Goal: Find contact information: Find contact information

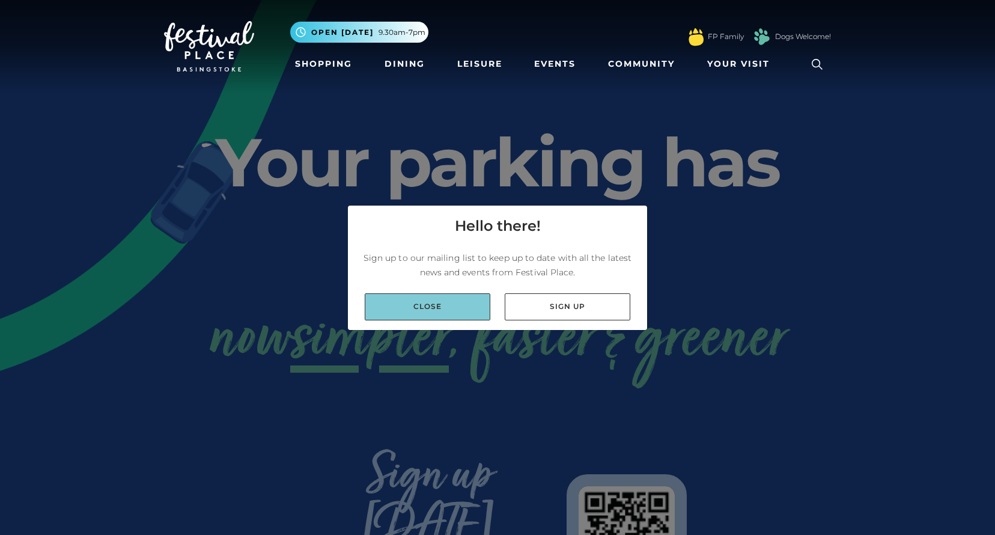
click at [439, 305] on link "Close" at bounding box center [428, 306] width 126 height 27
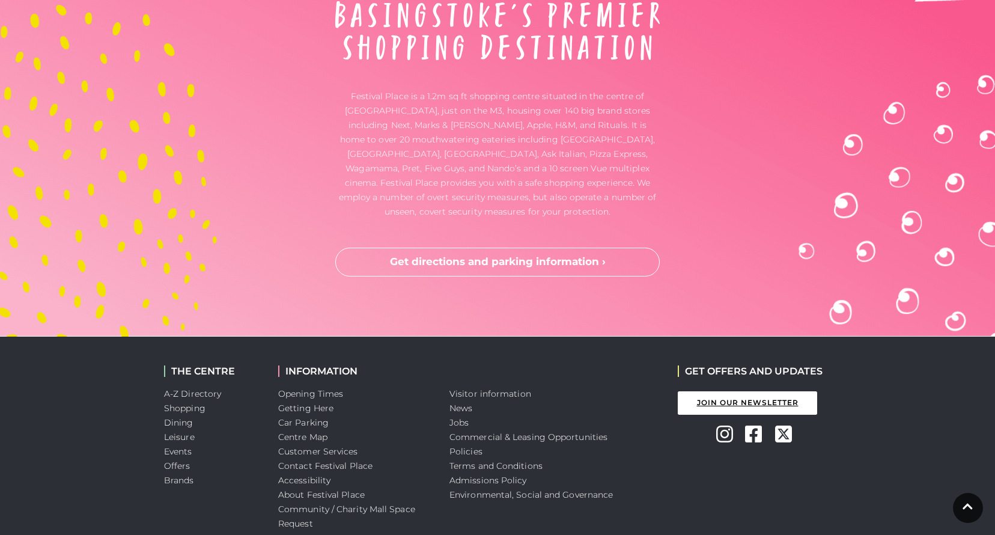
scroll to position [3182, 0]
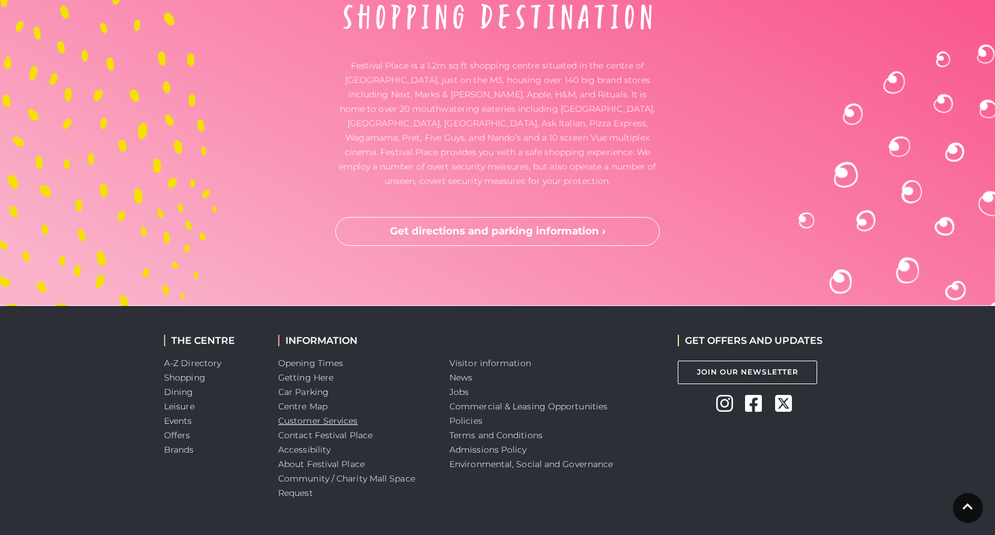
click at [299, 415] on link "Customer Services" at bounding box center [318, 420] width 80 height 11
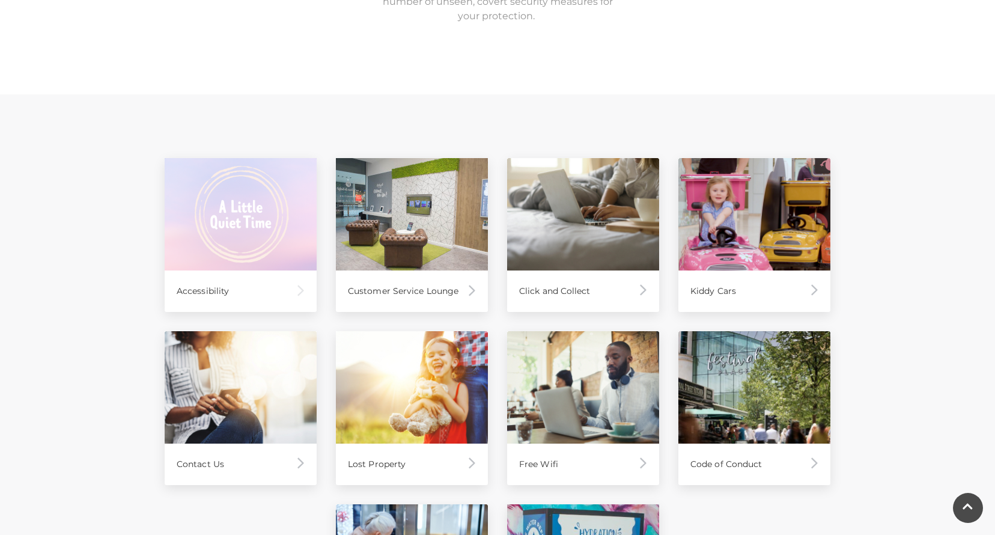
scroll to position [472, 0]
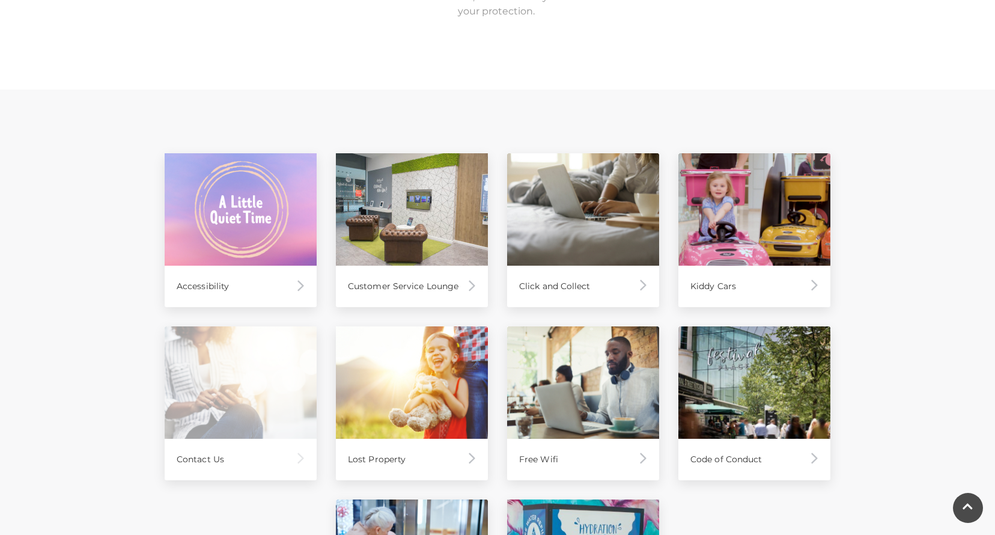
click at [238, 362] on img at bounding box center [241, 382] width 152 height 112
